Goal: Transaction & Acquisition: Book appointment/travel/reservation

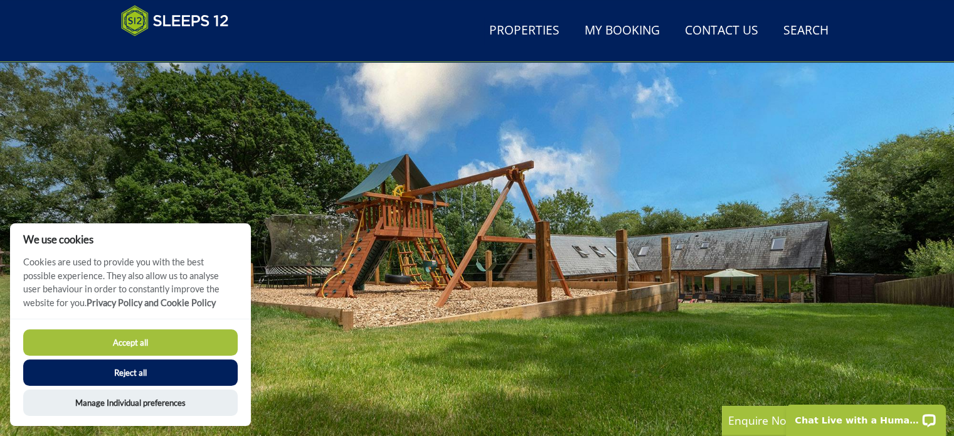
click at [169, 343] on button "Accept all" at bounding box center [130, 342] width 215 height 26
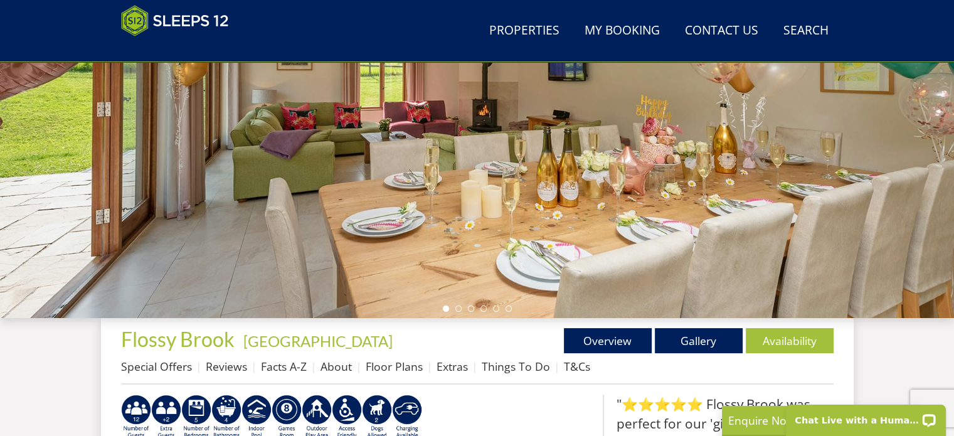
scroll to position [318, 0]
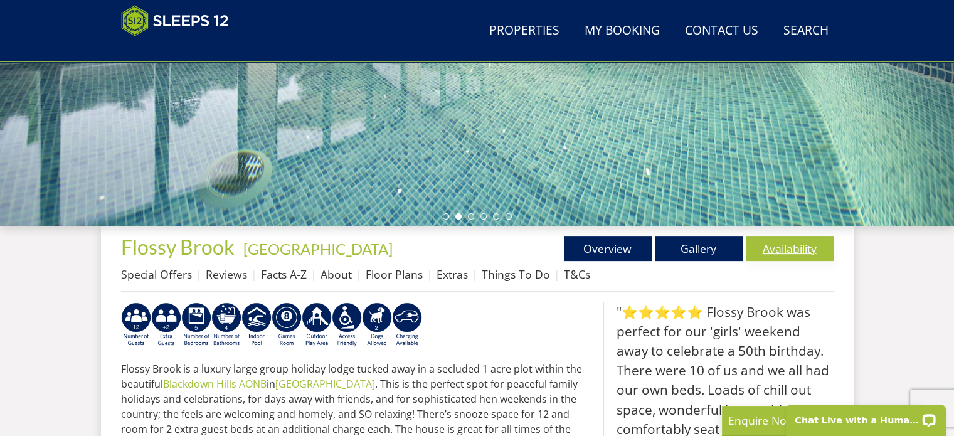
click at [791, 248] on link "Availability" at bounding box center [790, 248] width 88 height 25
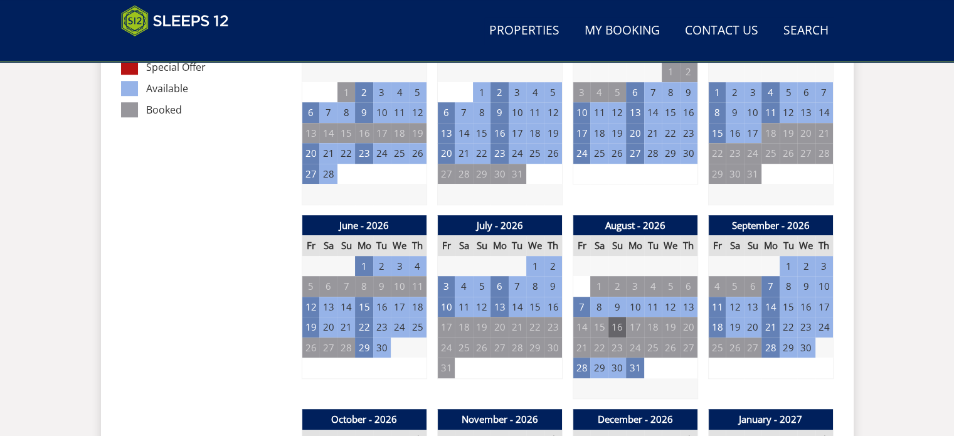
scroll to position [816, 0]
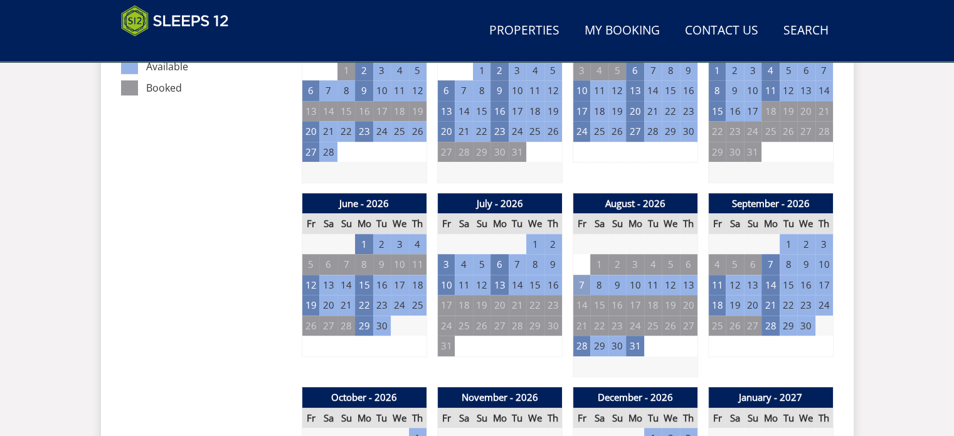
click at [584, 283] on td "7" at bounding box center [582, 285] width 18 height 21
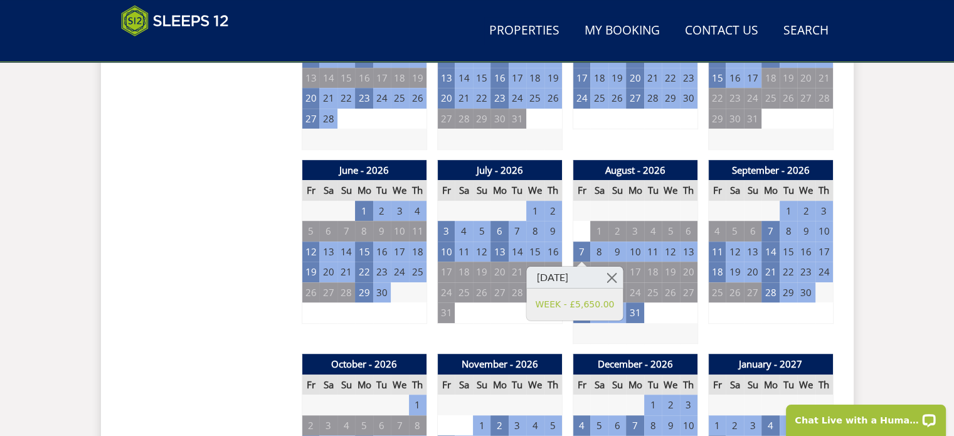
scroll to position [879, 0]
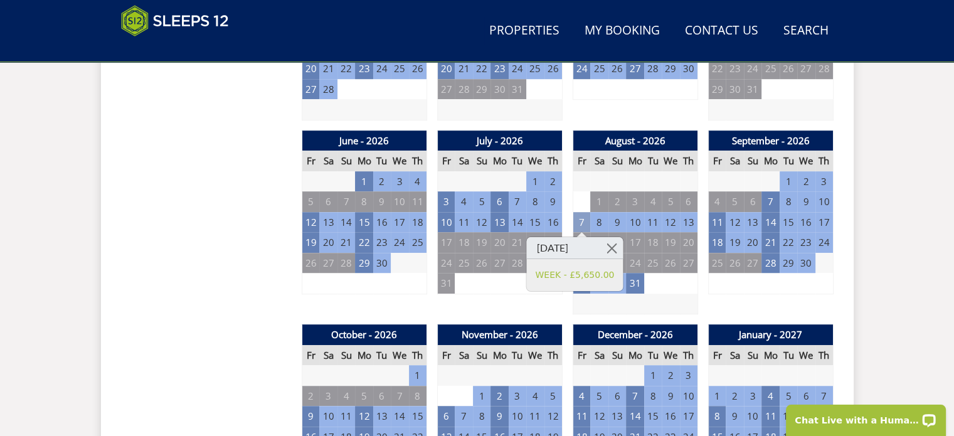
click at [582, 221] on td "7" at bounding box center [582, 222] width 18 height 21
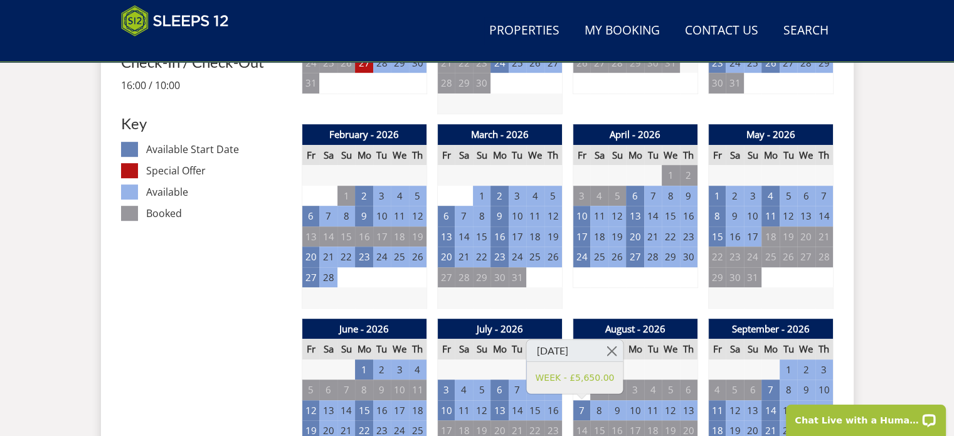
scroll to position [753, 0]
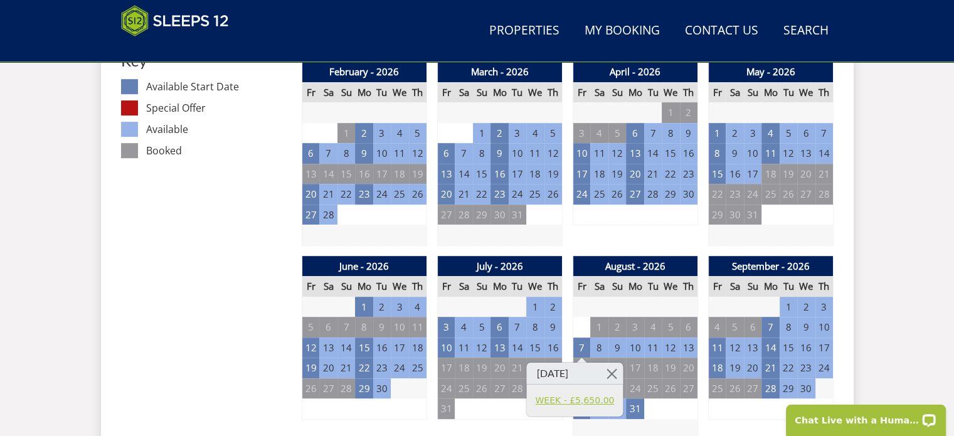
click at [593, 401] on link "WEEK - £5,650.00" at bounding box center [574, 399] width 79 height 13
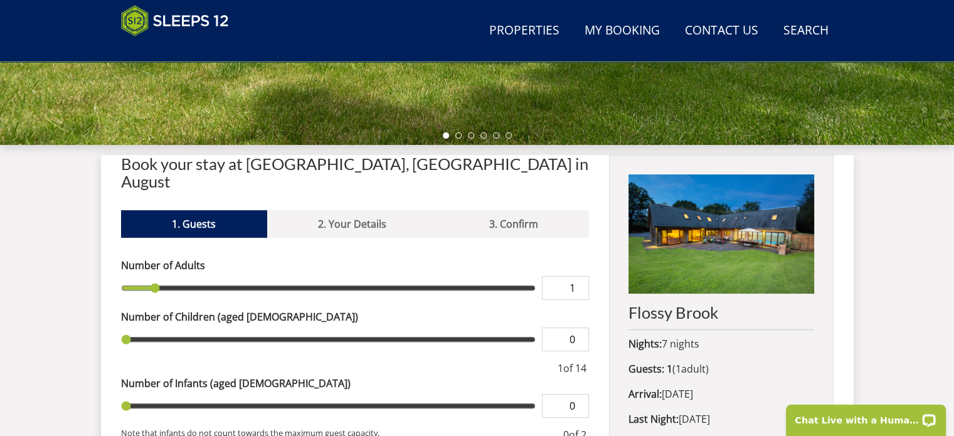
scroll to position [439, 0]
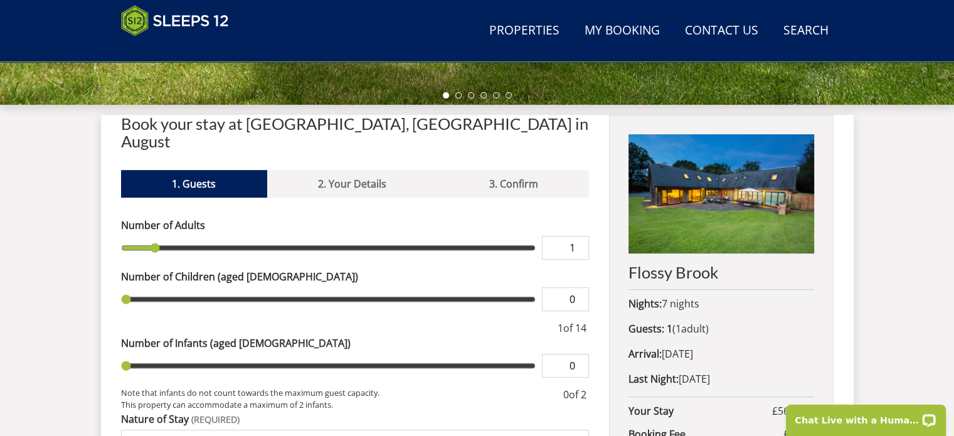
click at [580, 236] on input "1" at bounding box center [565, 248] width 47 height 24
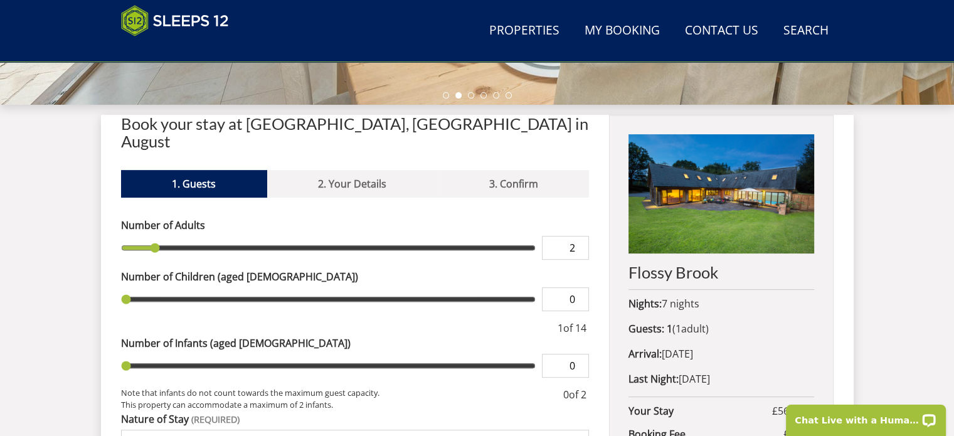
type input "2"
click at [580, 236] on input "2" at bounding box center [565, 248] width 47 height 24
type input "2"
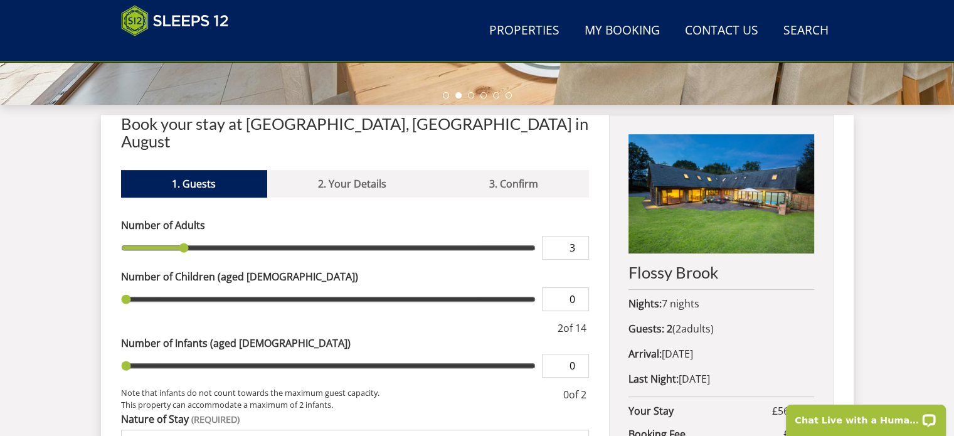
type input "3"
click at [580, 236] on input "3" at bounding box center [565, 248] width 47 height 24
type input "3"
type input "4"
click at [580, 236] on input "4" at bounding box center [565, 248] width 47 height 24
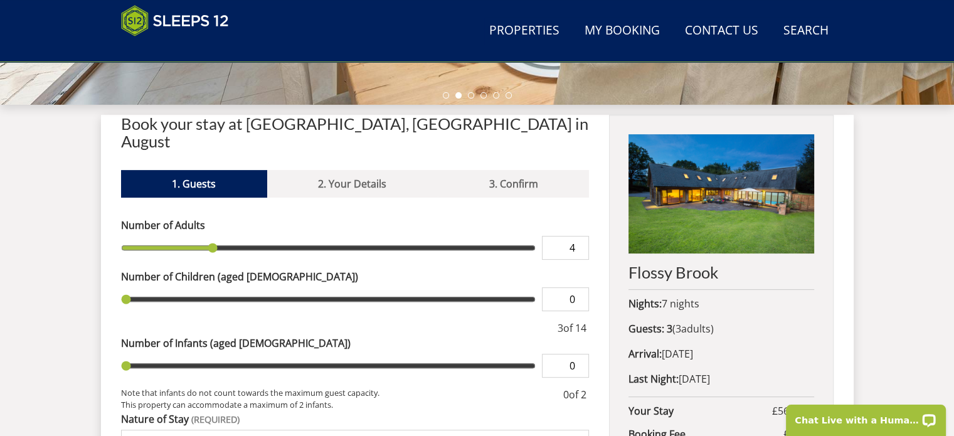
type input "4"
type input "5"
click at [580, 236] on input "5" at bounding box center [565, 248] width 47 height 24
type input "5"
type input "6"
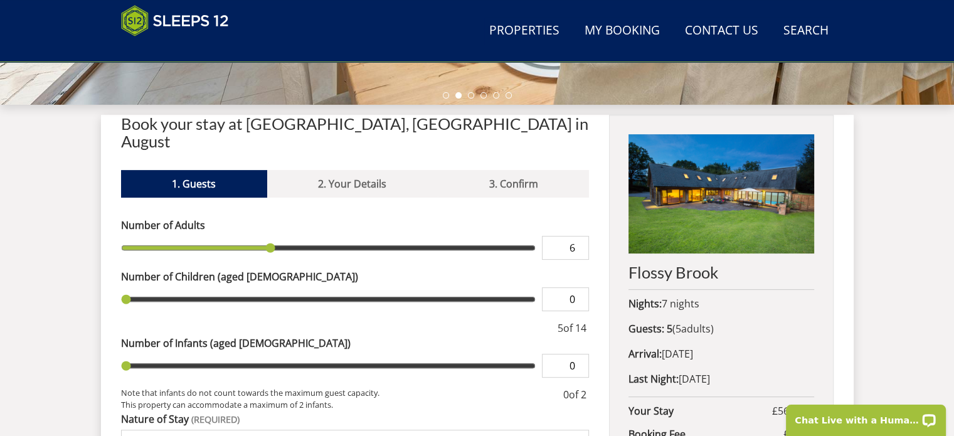
click at [580, 236] on input "6" at bounding box center [565, 248] width 47 height 24
type input "6"
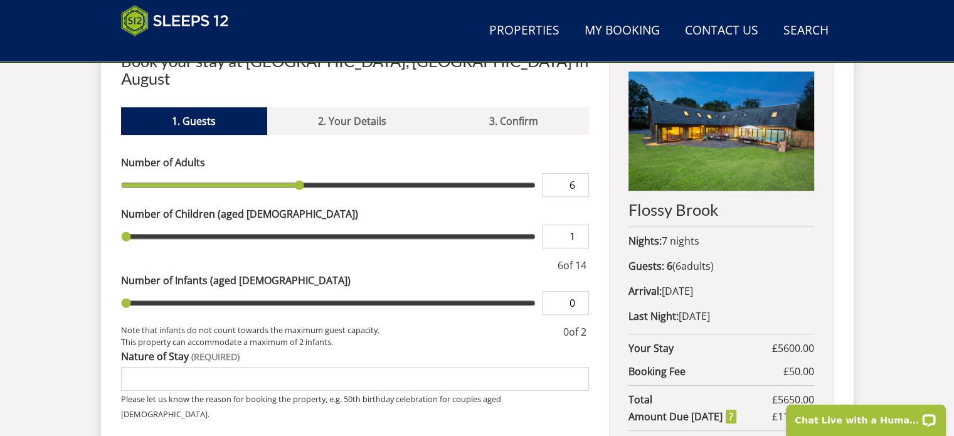
type input "1"
click at [580, 225] on input "1" at bounding box center [565, 237] width 47 height 24
type input "1"
type input "2"
click at [580, 225] on input "2" at bounding box center [565, 237] width 47 height 24
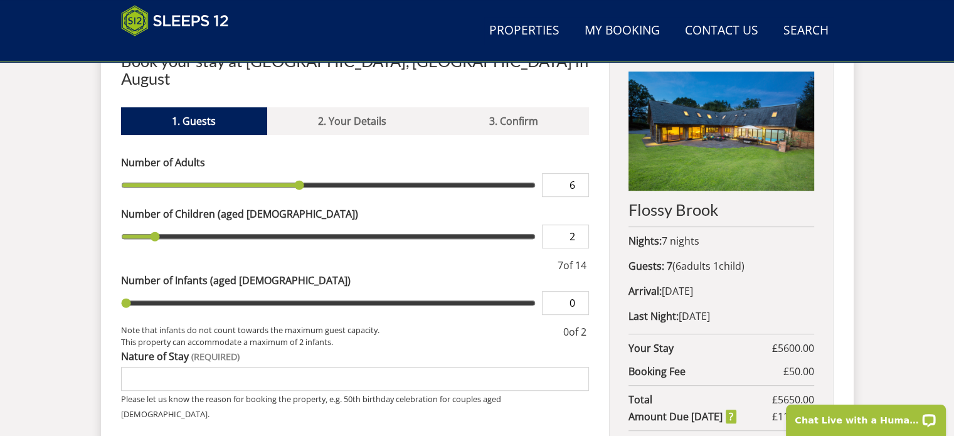
type input "2"
type input "3"
click at [580, 225] on input "3" at bounding box center [565, 237] width 47 height 24
type input "3"
type input "4"
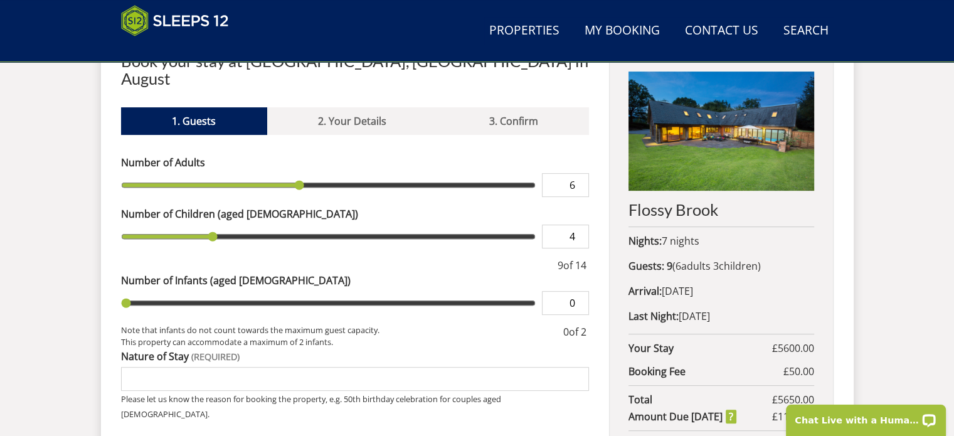
click at [580, 225] on input "4" at bounding box center [565, 237] width 47 height 24
type input "4"
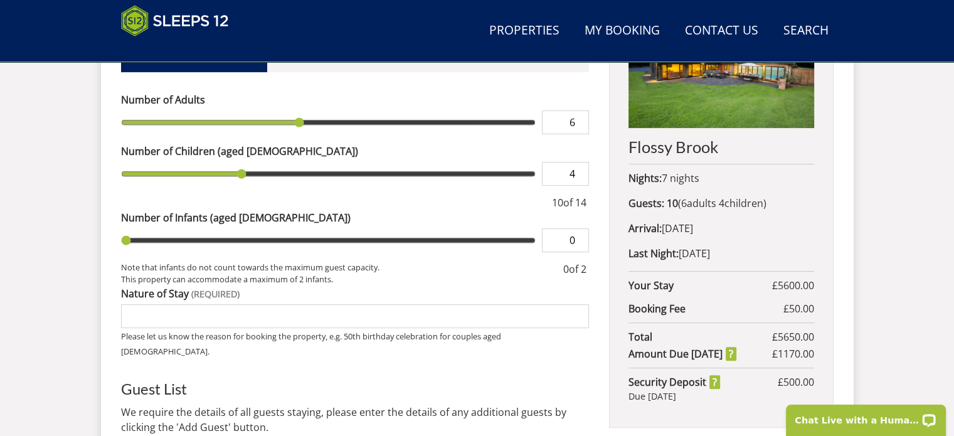
scroll to position [628, 0]
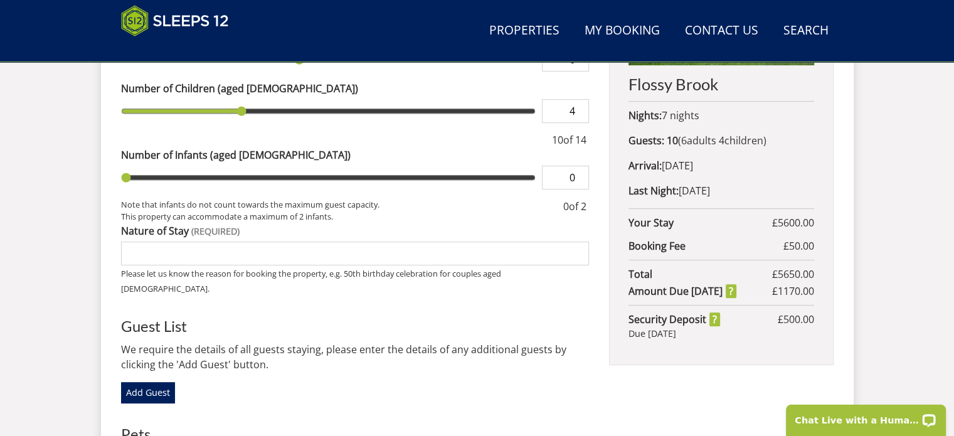
click at [132, 242] on input "Nature of Stay" at bounding box center [355, 254] width 469 height 24
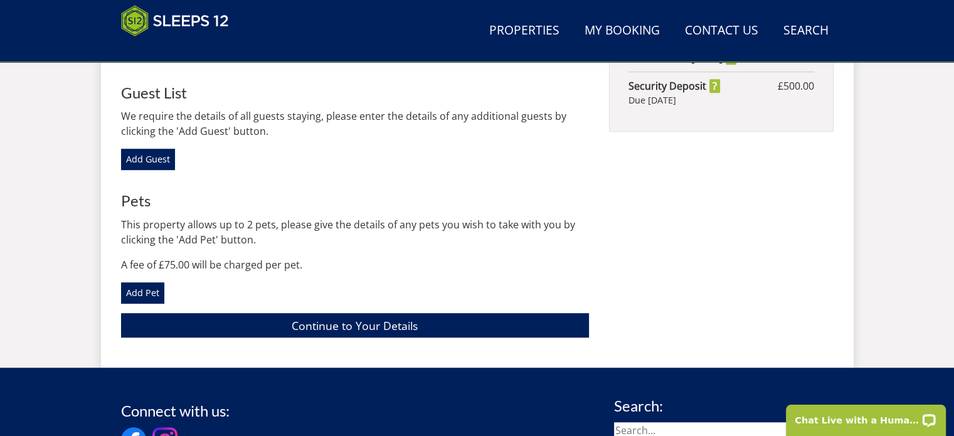
scroll to position [879, 0]
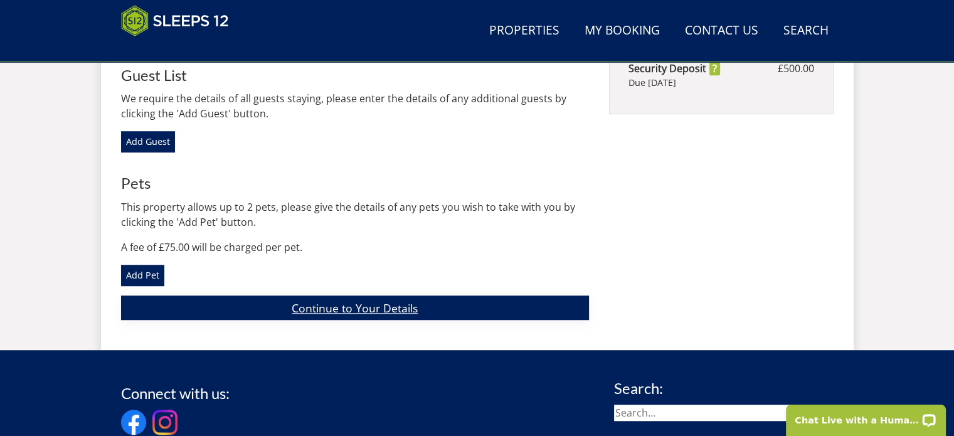
type input "Family holiday"
click at [360, 296] on link "Continue to Your Details" at bounding box center [355, 308] width 469 height 24
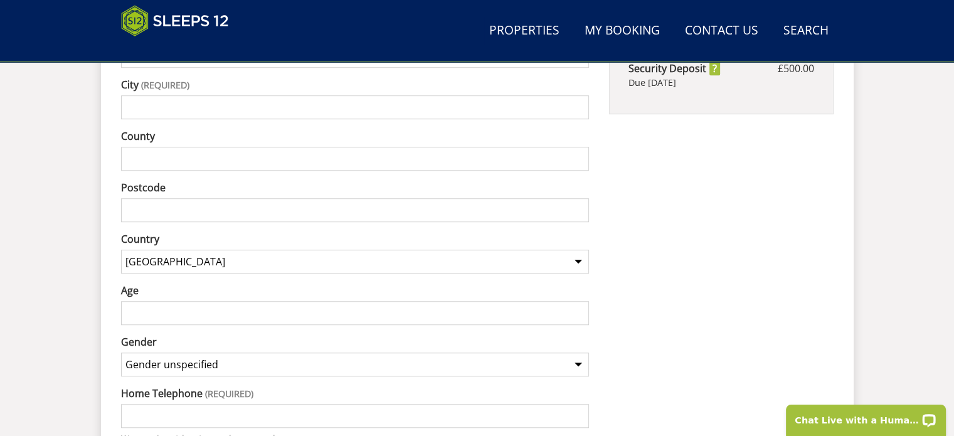
scroll to position [554, 0]
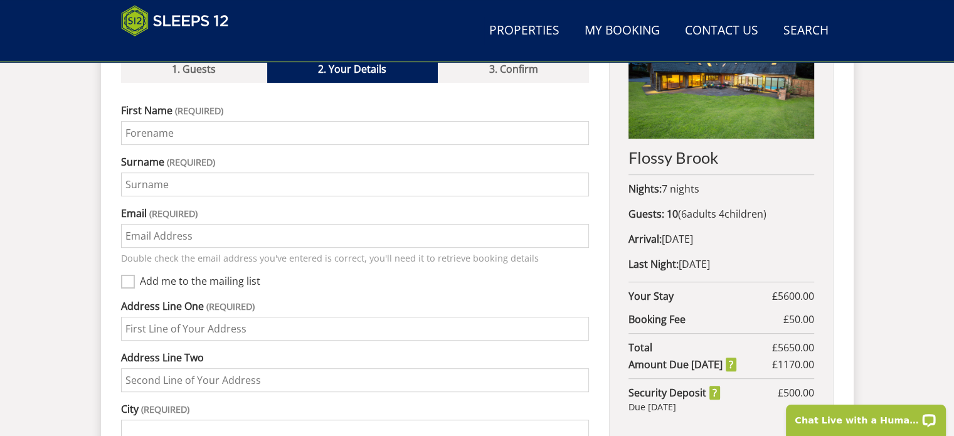
click at [126, 121] on input "First Name" at bounding box center [355, 133] width 469 height 24
type input "Grahame"
drag, startPoint x: 127, startPoint y: 163, endPoint x: 141, endPoint y: 161, distance: 13.2
click at [128, 173] on input "Surname" at bounding box center [355, 185] width 469 height 24
type input "[PERSON_NAME]"
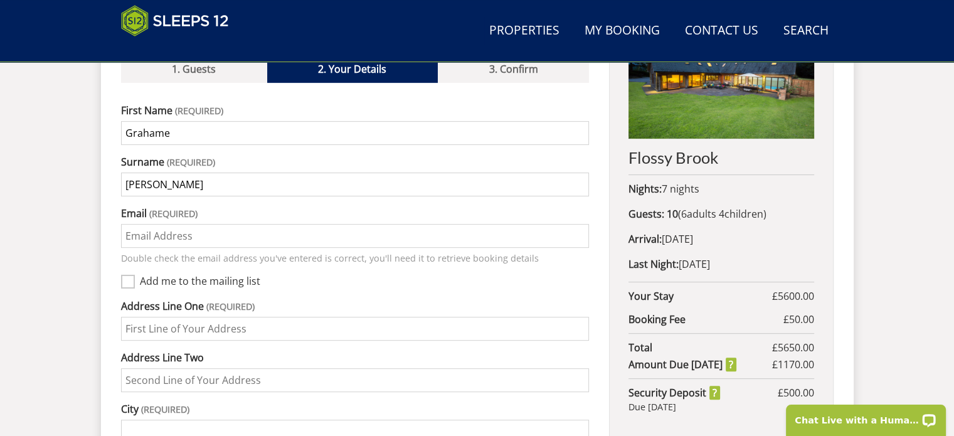
click at [164, 206] on label "Email" at bounding box center [355, 213] width 469 height 15
click at [164, 224] on input "Email" at bounding box center [355, 236] width 469 height 24
type input "[EMAIL_ADDRESS][DOMAIN_NAME]"
click at [419, 275] on label "Add me to the mailing list" at bounding box center [365, 282] width 450 height 14
click at [135, 275] on input "Add me to the mailing list" at bounding box center [128, 282] width 14 height 14
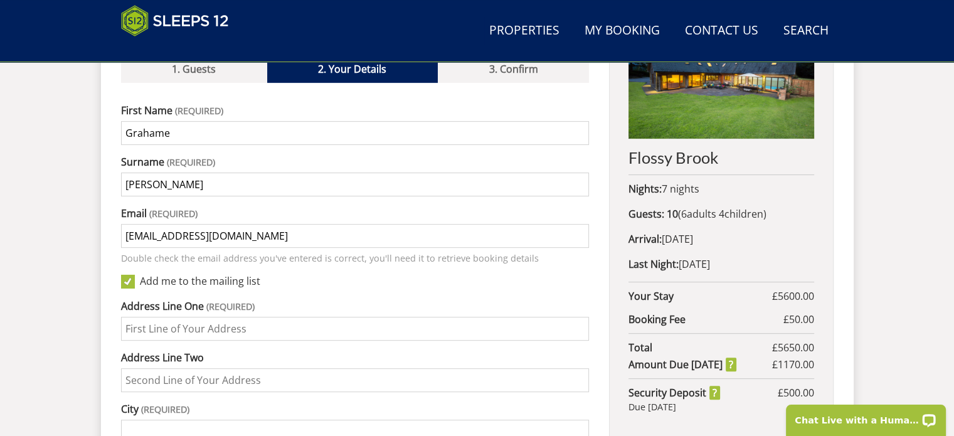
click at [133, 275] on input "Add me to the mailing list" at bounding box center [128, 282] width 14 height 14
checkbox input "false"
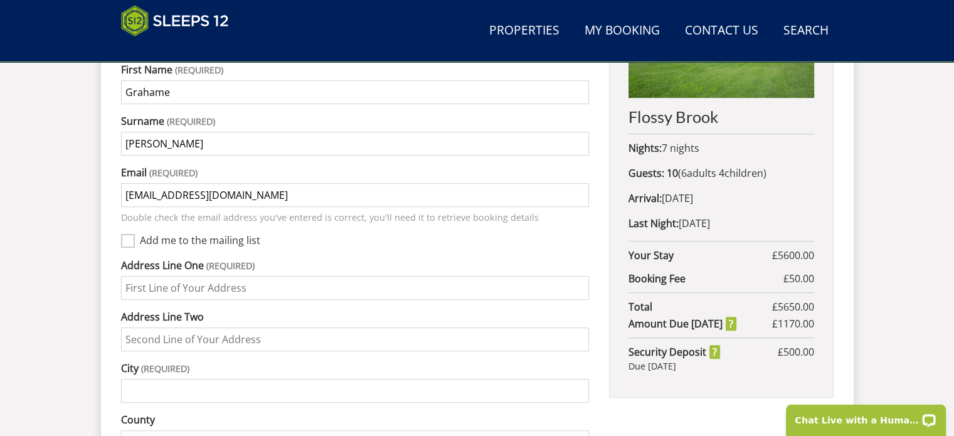
scroll to position [617, 0]
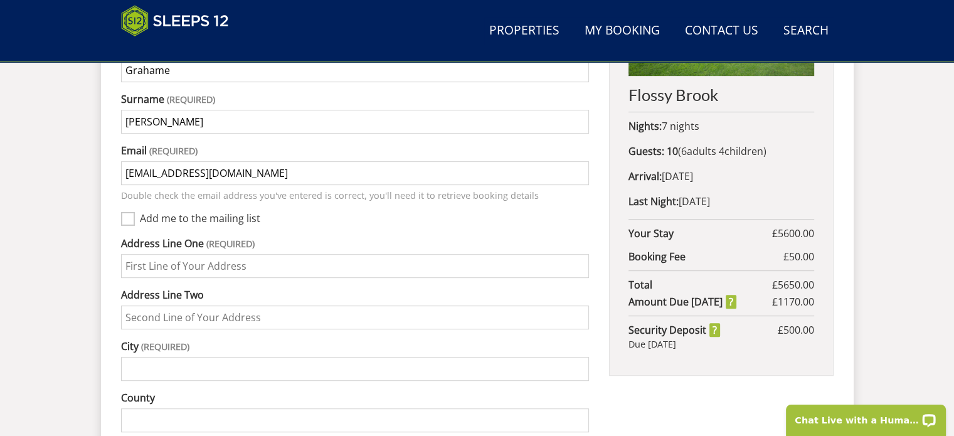
click at [136, 254] on input "Address Line One" at bounding box center [355, 266] width 469 height 24
type input "[GEOGRAPHIC_DATA]"
type input "Saltford"
type input "[GEOGRAPHIC_DATA]"
type input "BS31 3JL"
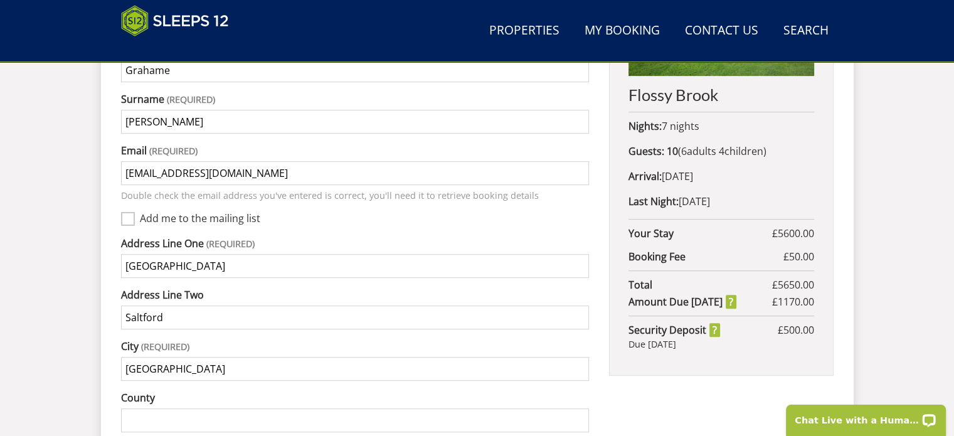
type input "07397159301"
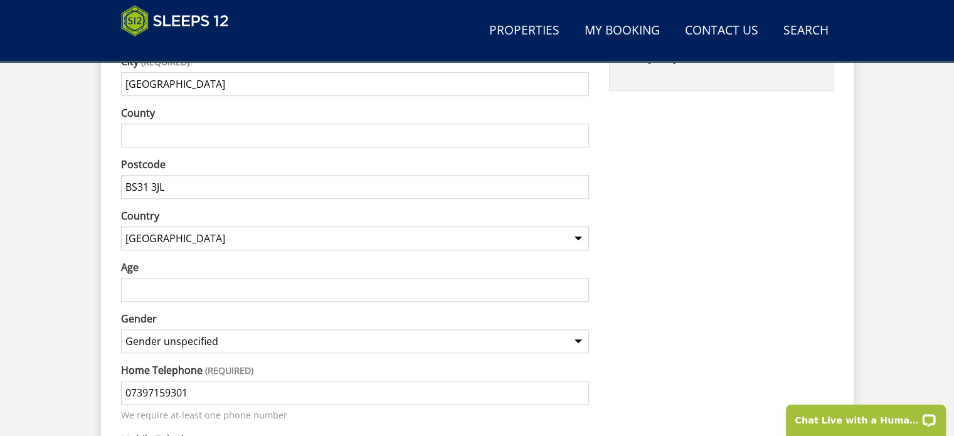
scroll to position [931, 0]
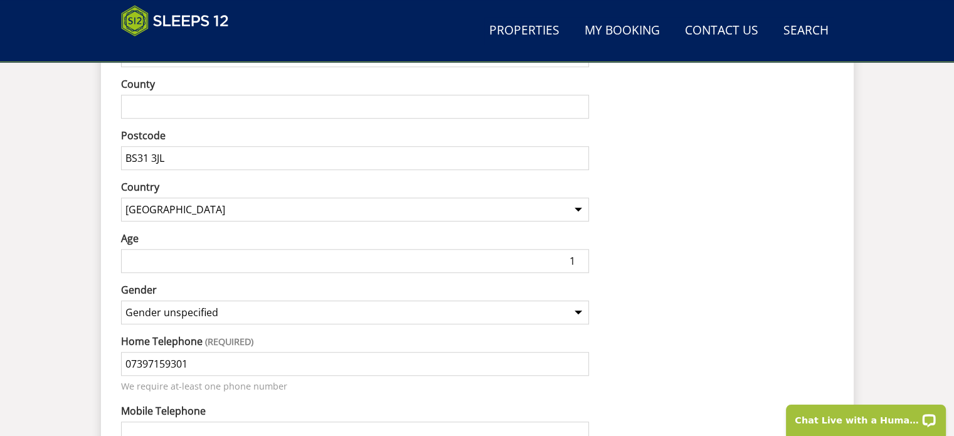
click at [581, 249] on input "1" at bounding box center [355, 261] width 469 height 24
click at [580, 249] on input "2" at bounding box center [355, 261] width 469 height 24
click at [580, 249] on input "3" at bounding box center [355, 261] width 469 height 24
click at [580, 249] on input "4" at bounding box center [355, 261] width 469 height 24
click at [580, 249] on input "5" at bounding box center [355, 261] width 469 height 24
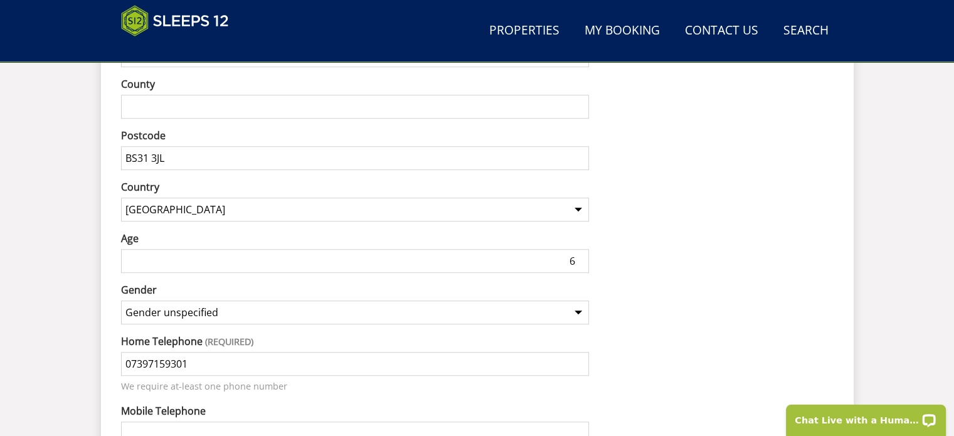
click at [580, 249] on input "6" at bounding box center [355, 261] width 469 height 24
click at [580, 249] on input "7" at bounding box center [355, 261] width 469 height 24
click at [580, 249] on input "8" at bounding box center [355, 261] width 469 height 24
click at [580, 249] on input "16" at bounding box center [355, 261] width 469 height 24
click at [580, 249] on input "17" at bounding box center [355, 261] width 469 height 24
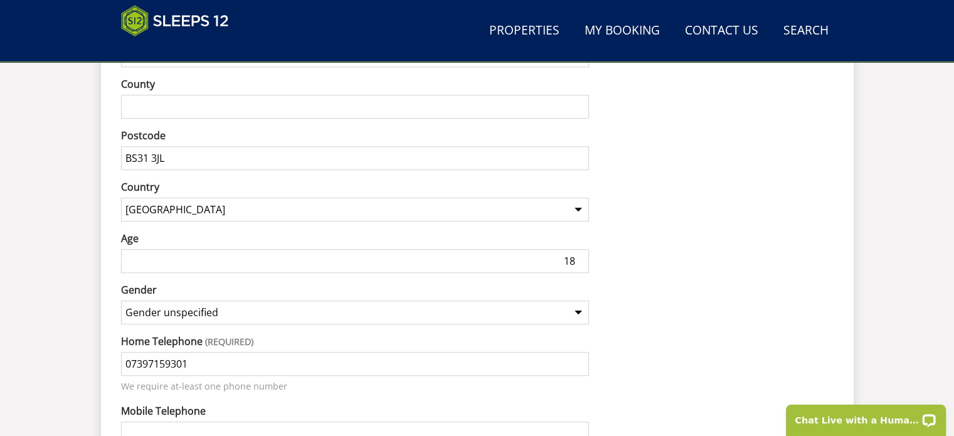
click at [580, 249] on input "18" at bounding box center [355, 261] width 469 height 24
click at [580, 249] on input "19" at bounding box center [355, 261] width 469 height 24
click at [580, 249] on input "20" at bounding box center [355, 261] width 469 height 24
click at [580, 249] on input "21" at bounding box center [355, 261] width 469 height 24
click at [580, 249] on input "22" at bounding box center [355, 261] width 469 height 24
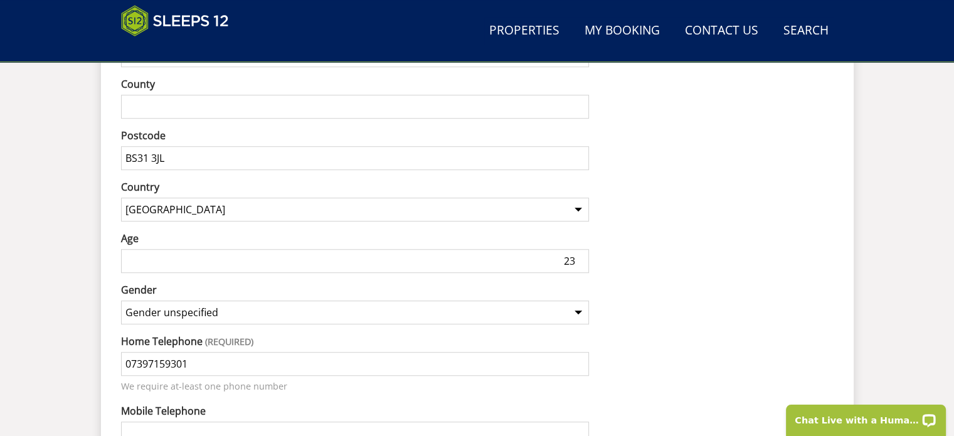
click at [580, 249] on input "23" at bounding box center [355, 261] width 469 height 24
click at [580, 249] on input "24" at bounding box center [355, 261] width 469 height 24
click at [580, 249] on input "36" at bounding box center [355, 261] width 469 height 24
click at [580, 249] on input "37" at bounding box center [355, 261] width 469 height 24
click at [580, 249] on input "39" at bounding box center [355, 261] width 469 height 24
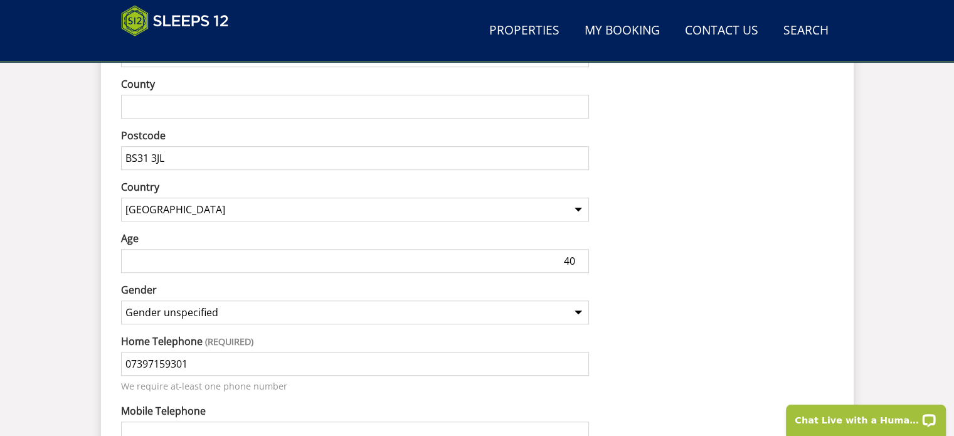
click at [580, 249] on input "40" at bounding box center [355, 261] width 469 height 24
click at [580, 249] on input "41" at bounding box center [355, 261] width 469 height 24
click at [580, 249] on input "42" at bounding box center [355, 261] width 469 height 24
click at [580, 249] on input "43" at bounding box center [355, 261] width 469 height 24
click at [580, 249] on input "59" at bounding box center [355, 261] width 469 height 24
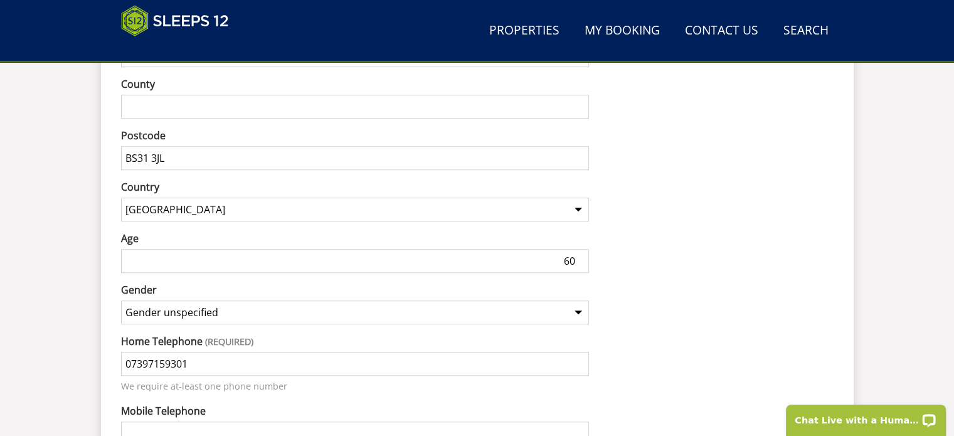
click at [580, 249] on input "60" at bounding box center [355, 261] width 469 height 24
click at [580, 249] on input "61" at bounding box center [355, 261] width 469 height 24
click at [580, 249] on input "62" at bounding box center [355, 261] width 469 height 24
click at [580, 249] on input "63" at bounding box center [355, 261] width 469 height 24
click at [580, 249] on input "64" at bounding box center [355, 261] width 469 height 24
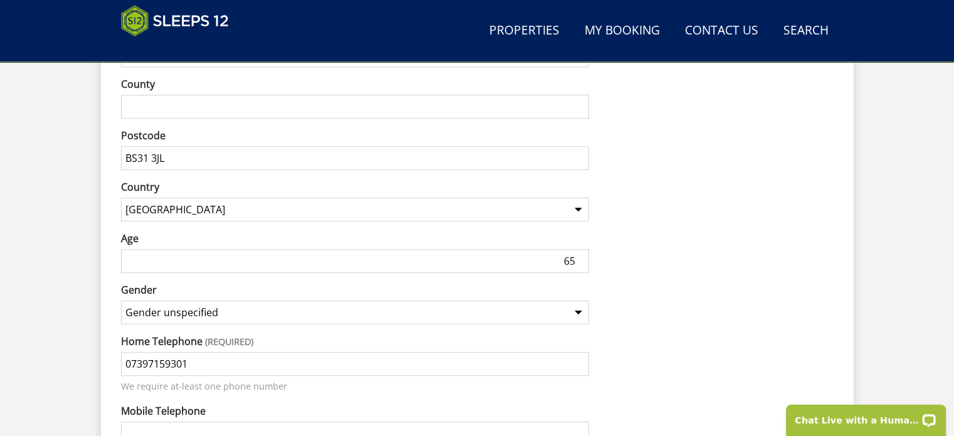
click at [580, 249] on input "65" at bounding box center [355, 261] width 469 height 24
click at [580, 249] on input "66" at bounding box center [355, 261] width 469 height 24
click at [580, 249] on input "67" at bounding box center [355, 261] width 469 height 24
click at [580, 249] on input "68" at bounding box center [355, 261] width 469 height 24
click at [580, 249] on input "69" at bounding box center [355, 261] width 469 height 24
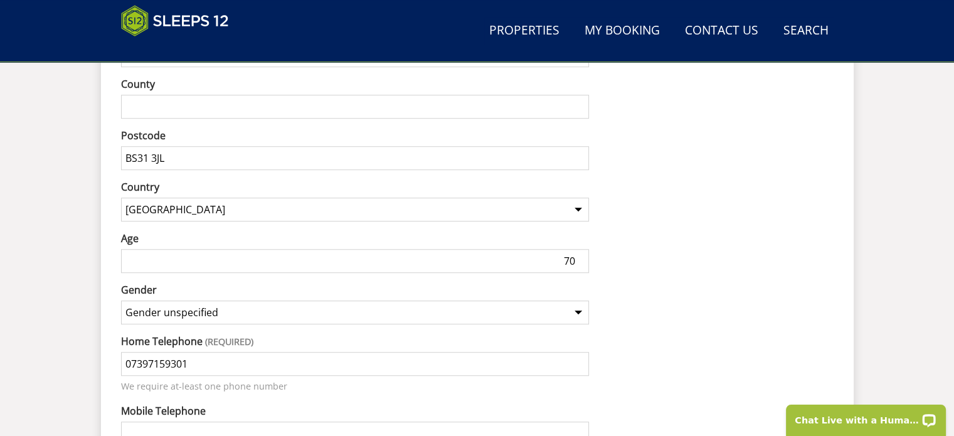
click at [580, 249] on input "70" at bounding box center [355, 261] width 469 height 24
click at [580, 249] on input "71" at bounding box center [355, 261] width 469 height 24
click at [580, 249] on input "72" at bounding box center [355, 261] width 469 height 24
click at [580, 249] on input "73" at bounding box center [355, 261] width 469 height 24
type input "74"
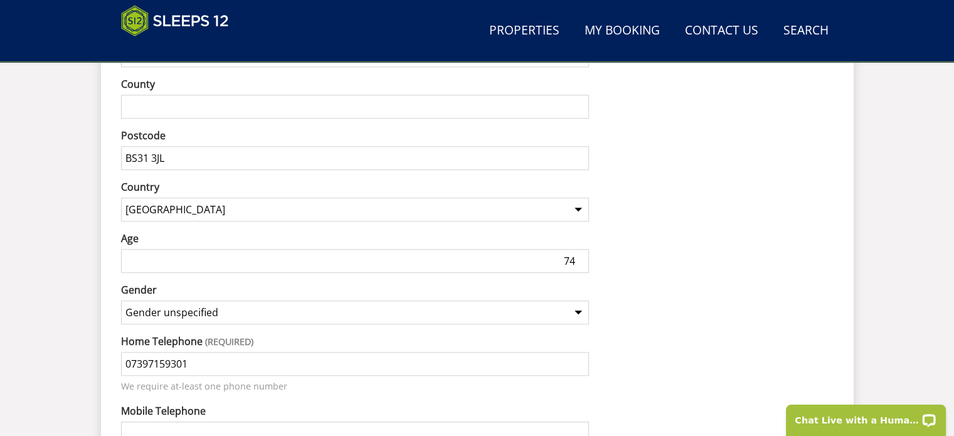
click at [580, 249] on input "74" at bounding box center [355, 261] width 469 height 24
click at [580, 301] on select "Gender unspecified Gender [DEMOGRAPHIC_DATA] Gender [DEMOGRAPHIC_DATA]" at bounding box center [355, 313] width 469 height 24
select select "gender_[DEMOGRAPHIC_DATA]"
click at [121, 301] on select "Gender unspecified Gender [DEMOGRAPHIC_DATA] Gender [DEMOGRAPHIC_DATA]" at bounding box center [355, 313] width 469 height 24
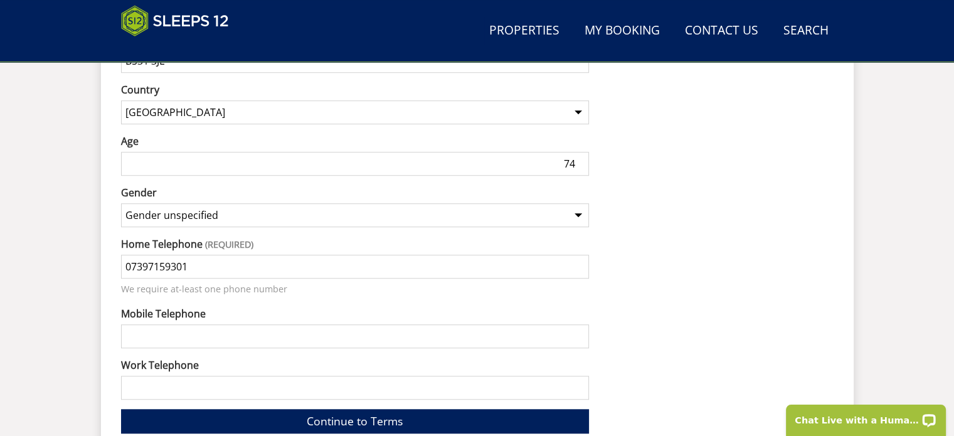
scroll to position [1056, 0]
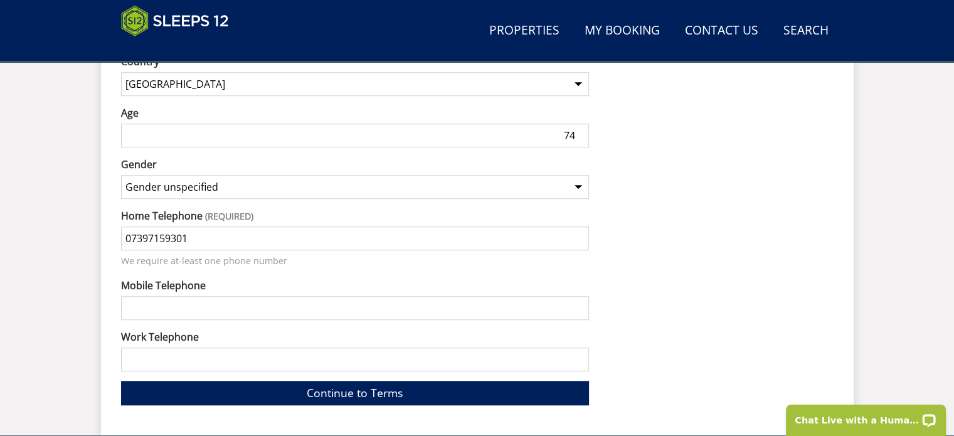
click at [132, 296] on input "Mobile Telephone" at bounding box center [355, 308] width 469 height 24
type input "07397159301"
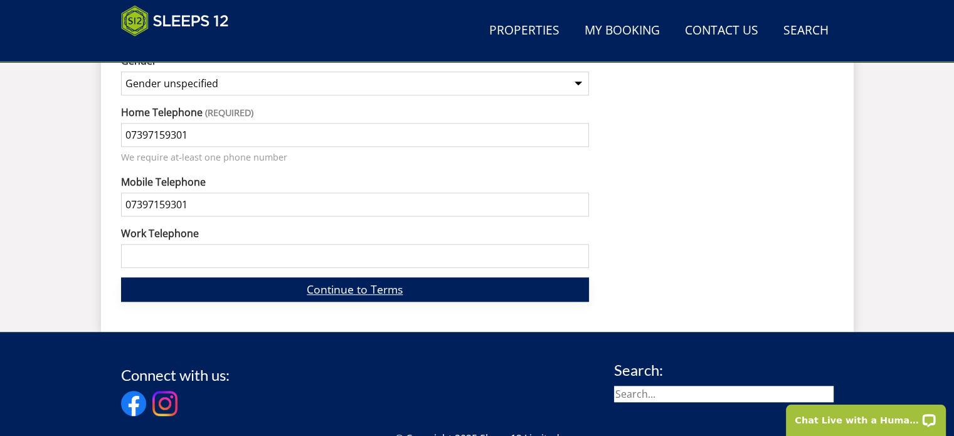
scroll to position [1182, 0]
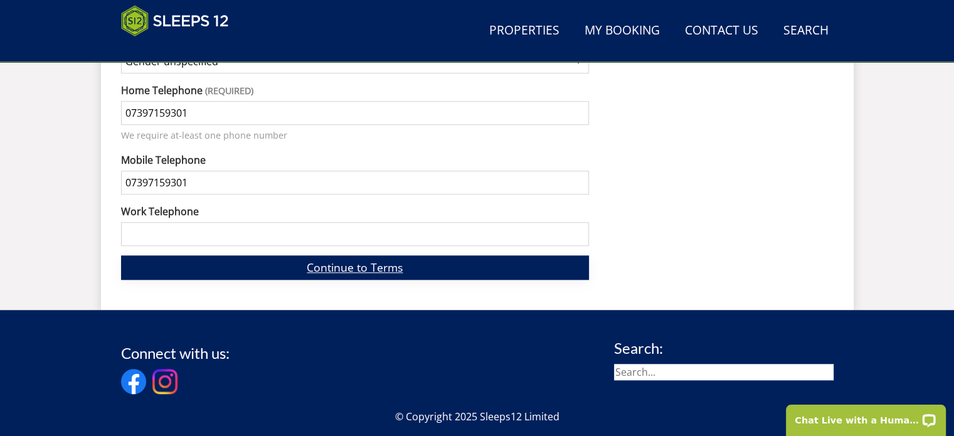
click at [354, 255] on link "Continue to Terms" at bounding box center [355, 267] width 469 height 24
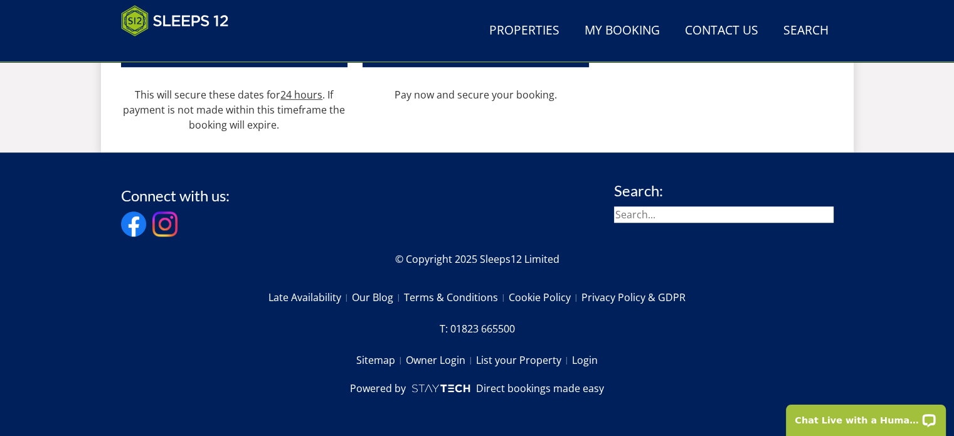
scroll to position [554, 0]
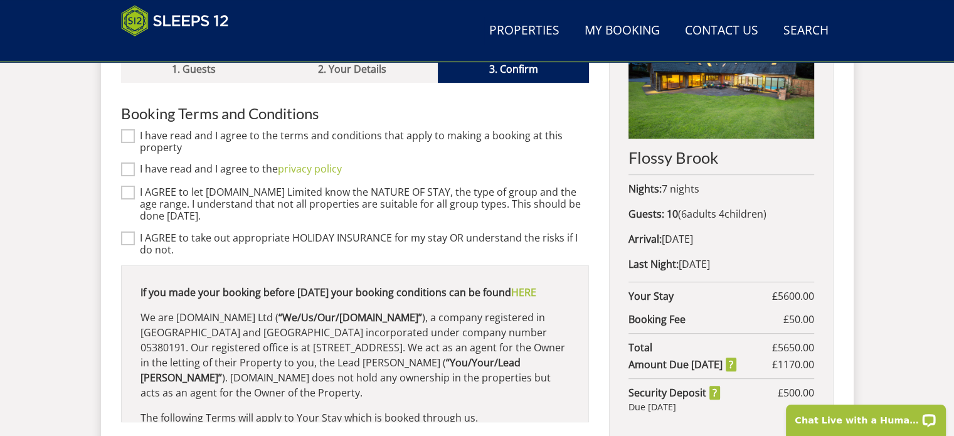
click at [133, 129] on input "I have read and I agree to the terms and conditions that apply to making a book…" at bounding box center [128, 136] width 14 height 14
checkbox input "true"
click at [129, 163] on input "I have read and I agree to the privacy policy" at bounding box center [128, 170] width 14 height 14
checkbox input "true"
click at [132, 186] on input "I AGREE to let [DOMAIN_NAME] Limited know the NATURE OF STAY, the type of group…" at bounding box center [128, 193] width 14 height 14
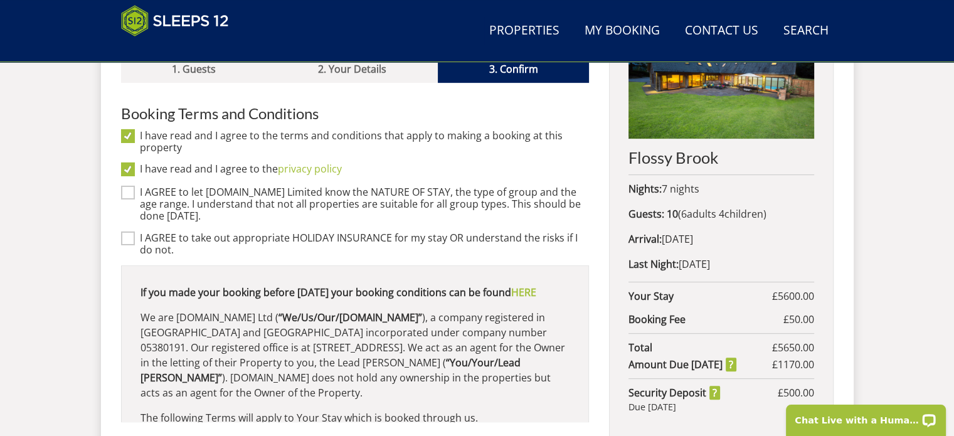
checkbox input "true"
drag, startPoint x: 131, startPoint y: 222, endPoint x: 181, endPoint y: 227, distance: 50.5
click at [132, 231] on input "I AGREE to take out appropriate HOLIDAY INSURANCE for my stay OR understand the…" at bounding box center [128, 238] width 14 height 14
checkbox input "true"
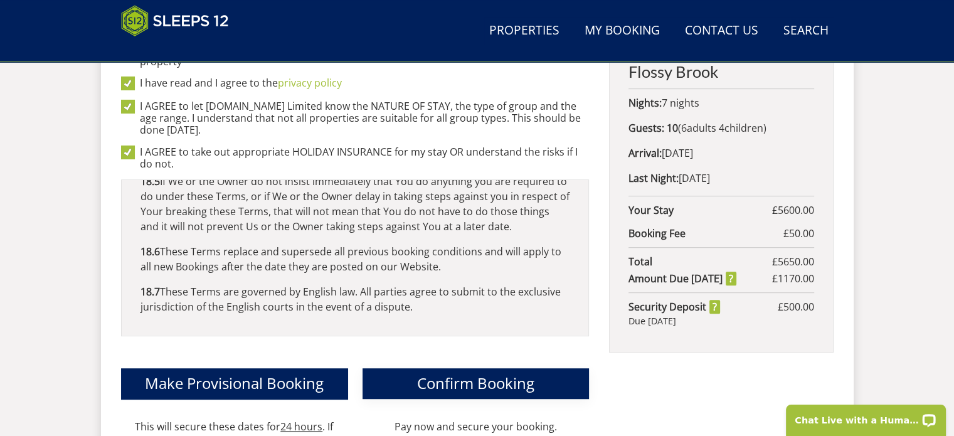
scroll to position [680, 0]
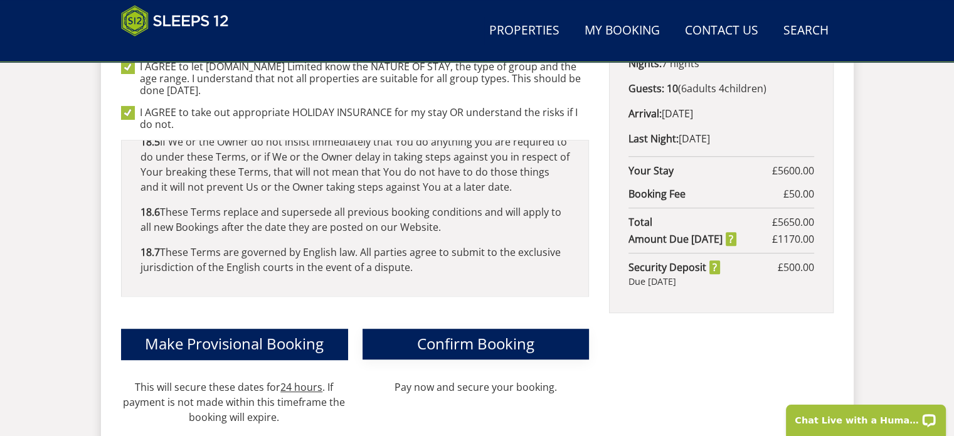
click at [460, 333] on span "Confirm Booking" at bounding box center [475, 343] width 117 height 21
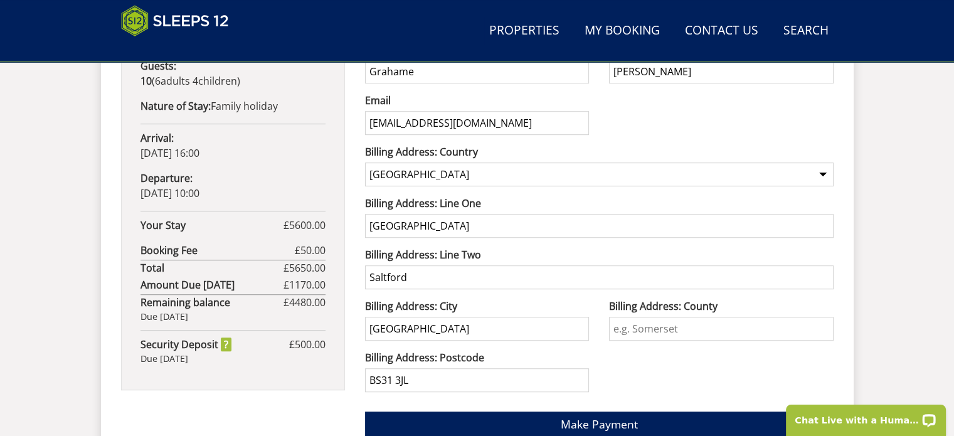
scroll to position [879, 0]
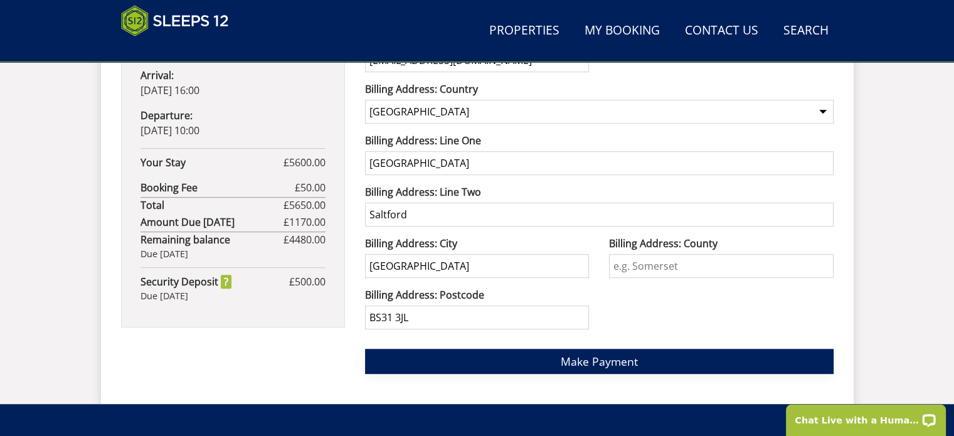
click at [592, 358] on span "Make Payment" at bounding box center [599, 361] width 77 height 15
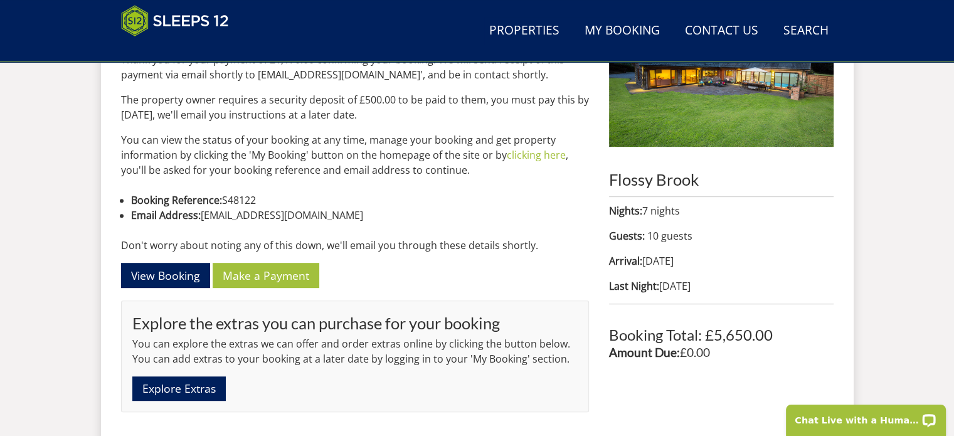
scroll to position [513, 0]
